Goal: Check status

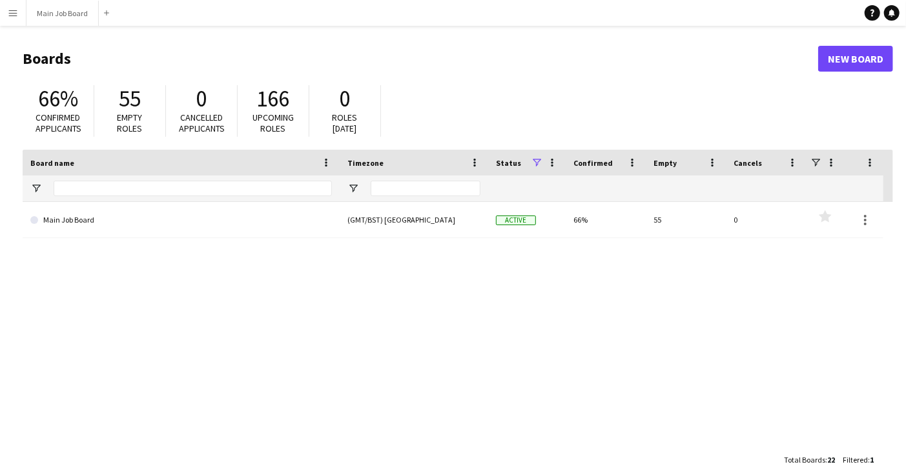
click at [10, 17] on app-icon "Menu" at bounding box center [13, 13] width 10 height 10
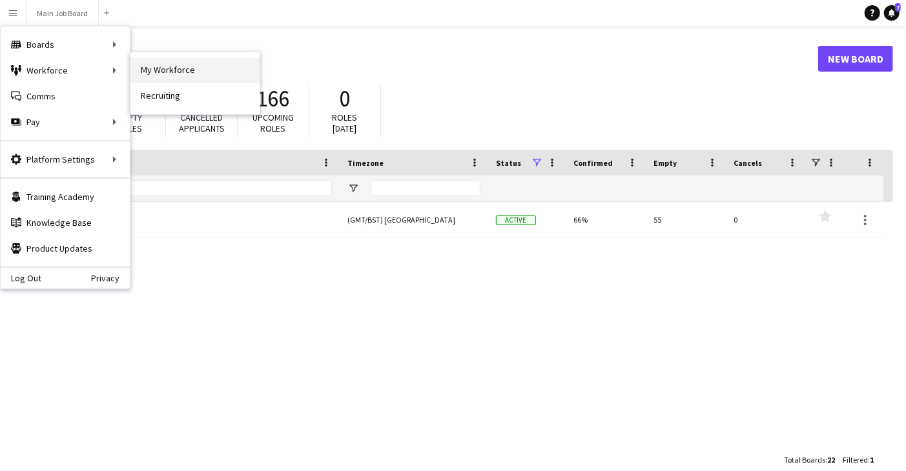
click at [181, 65] on link "My Workforce" at bounding box center [194, 70] width 129 height 26
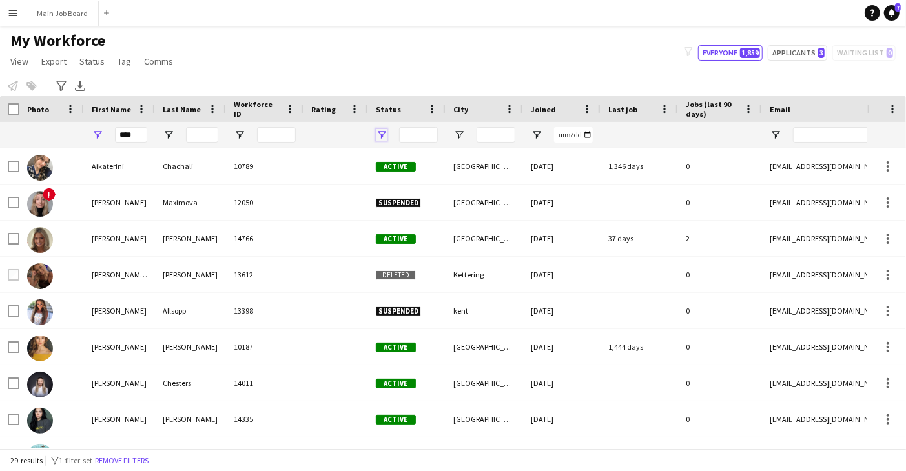
click at [386, 131] on span "Open Filter Menu" at bounding box center [382, 135] width 12 height 12
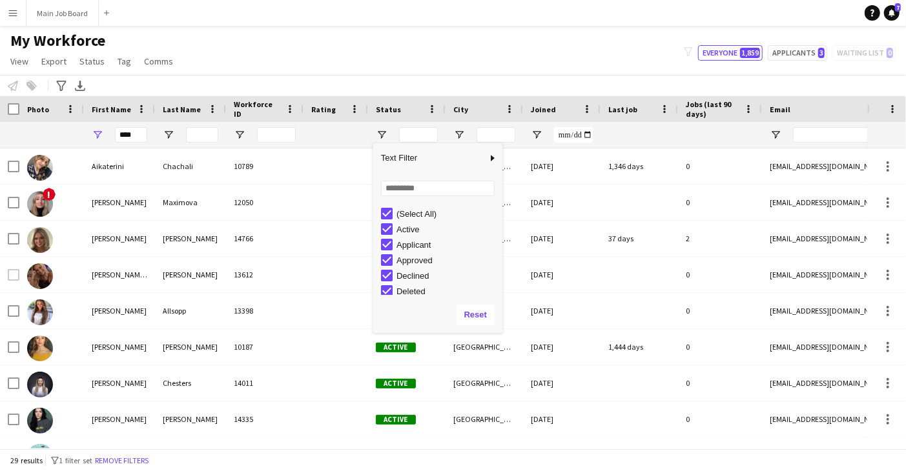
click at [420, 45] on div "My Workforce View Views Default view New view Update view Delete view Edit name…" at bounding box center [453, 53] width 906 height 44
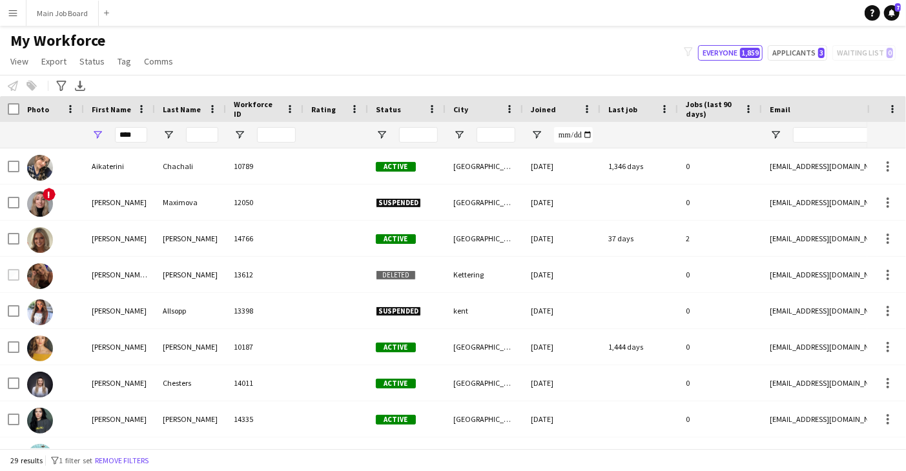
click at [9, 22] on button "Menu" at bounding box center [13, 13] width 26 height 26
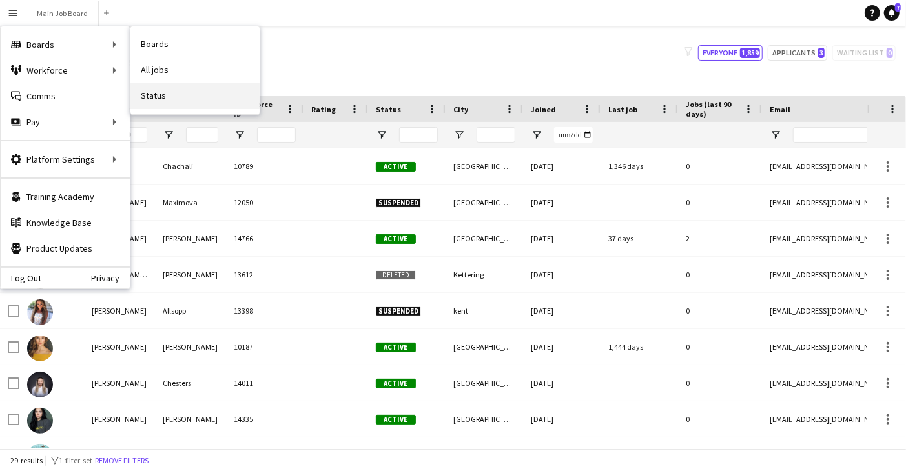
click at [153, 96] on link "Status" at bounding box center [194, 96] width 129 height 26
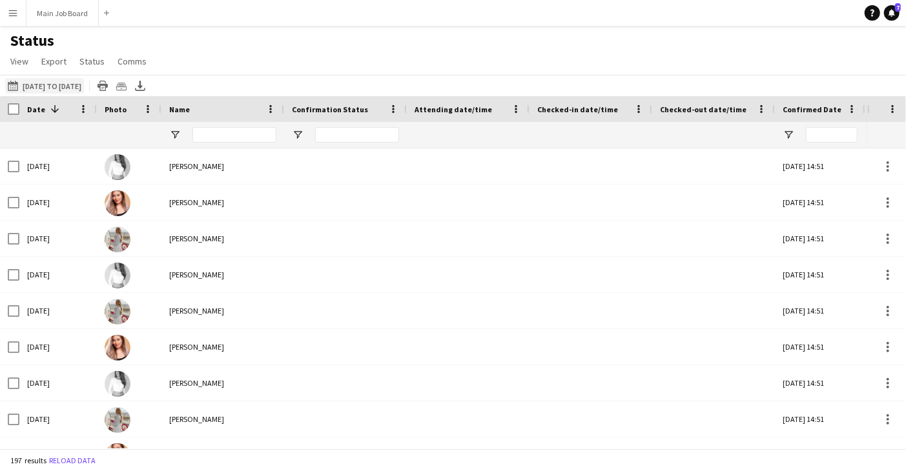
click at [10, 83] on app-icon "[DATE] to [DATE]" at bounding box center [15, 86] width 15 height 10
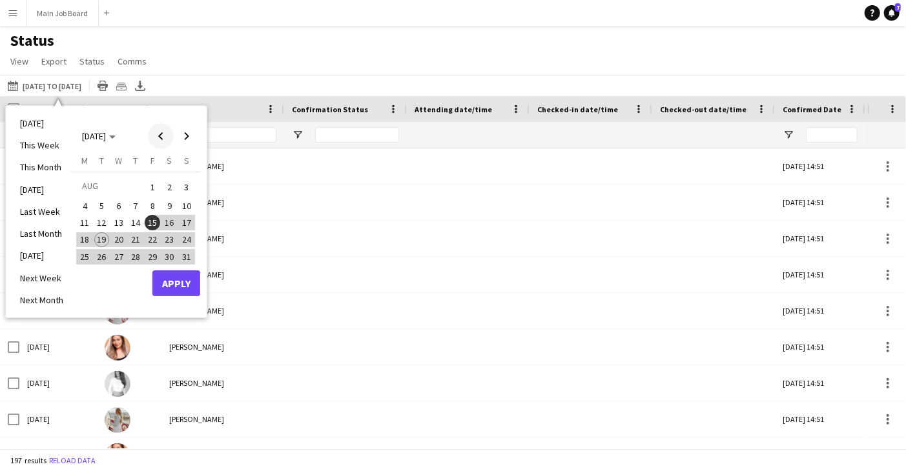
click at [158, 134] on span "Previous month" at bounding box center [161, 136] width 26 height 26
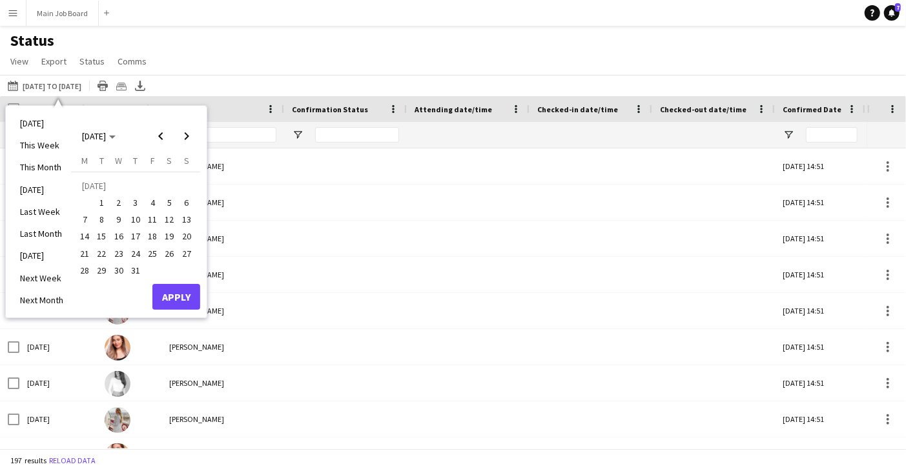
click at [90, 233] on span "14" at bounding box center [84, 236] width 15 height 15
click at [187, 139] on span "Next month" at bounding box center [187, 136] width 26 height 26
click at [156, 221] on span "15" at bounding box center [152, 222] width 15 height 15
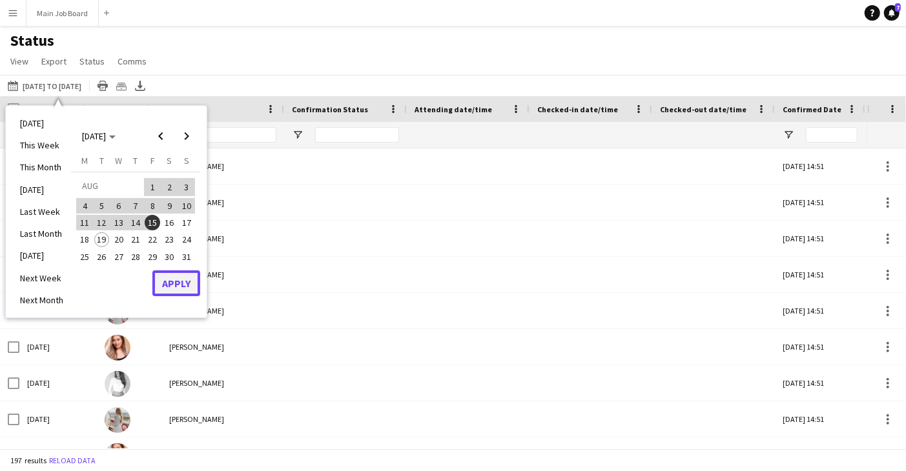
click at [165, 280] on button "Apply" at bounding box center [176, 283] width 48 height 26
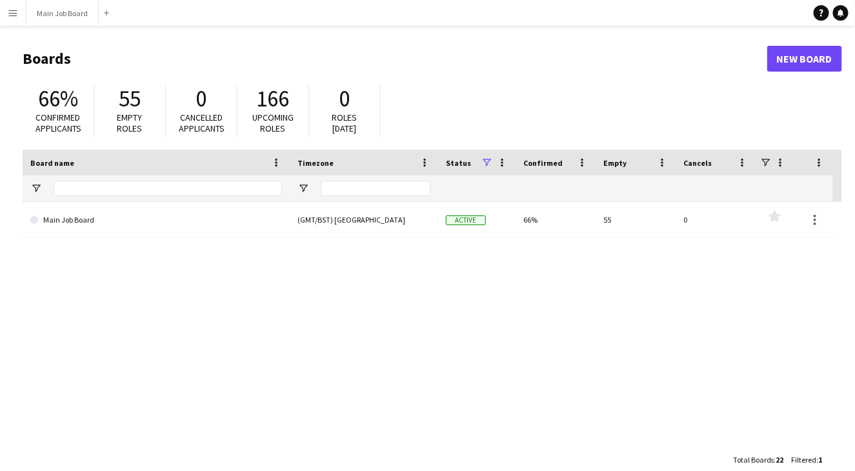
click at [13, 17] on app-icon "Menu" at bounding box center [13, 13] width 10 height 10
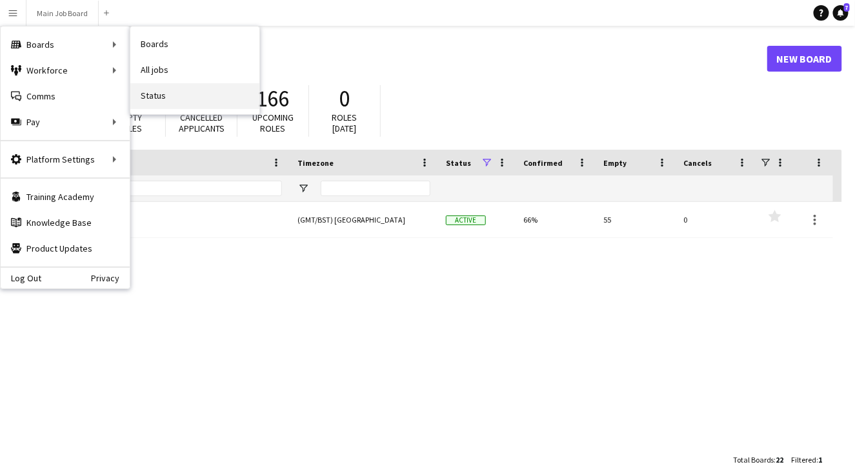
click at [161, 99] on link "Status" at bounding box center [194, 96] width 129 height 26
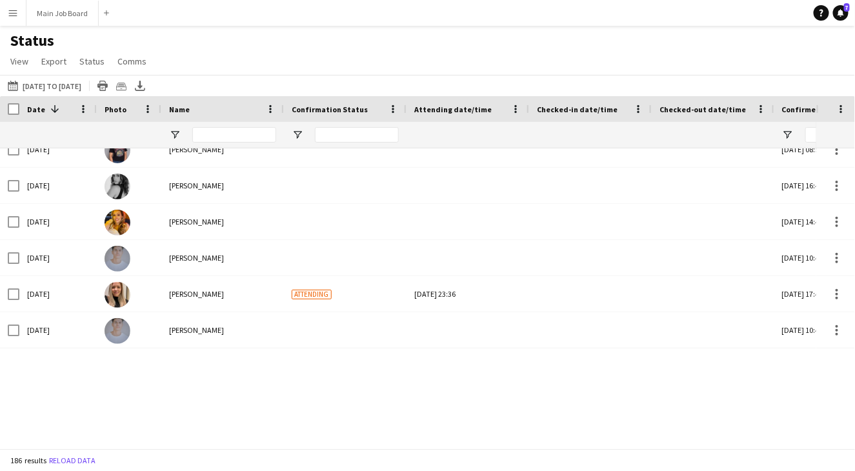
scroll to position [6423, 0]
